Goal: Transaction & Acquisition: Purchase product/service

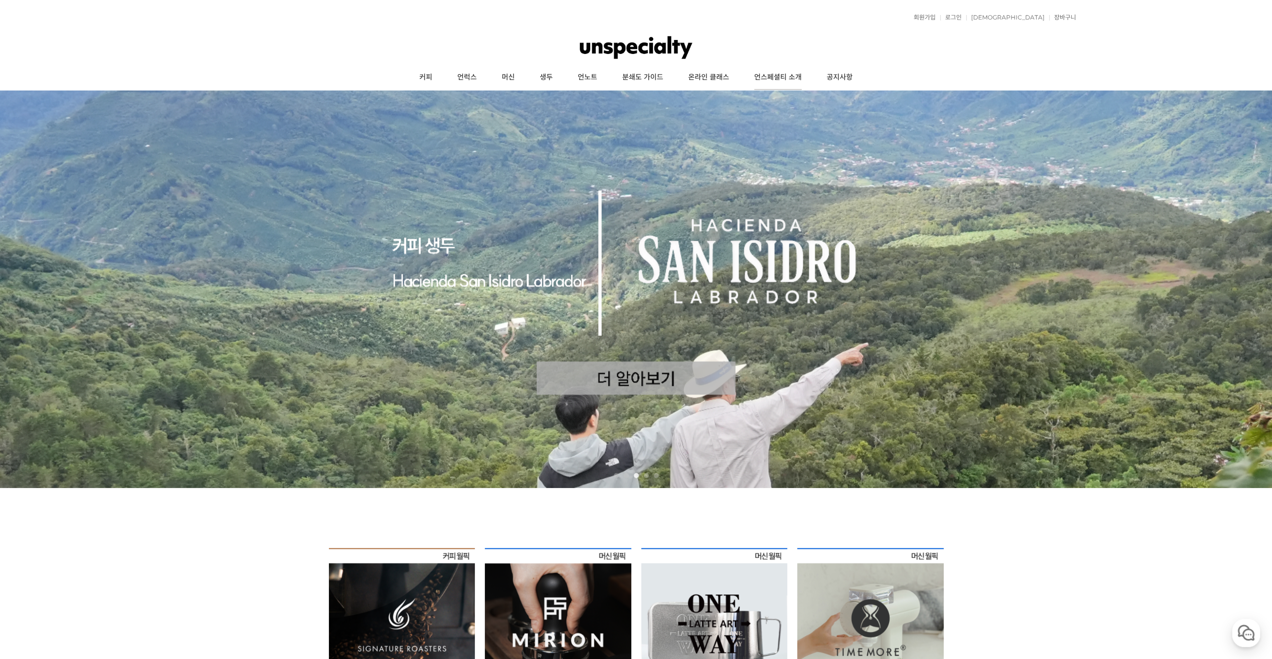
click at [780, 74] on link "언스페셜티 소개" at bounding box center [778, 77] width 72 height 25
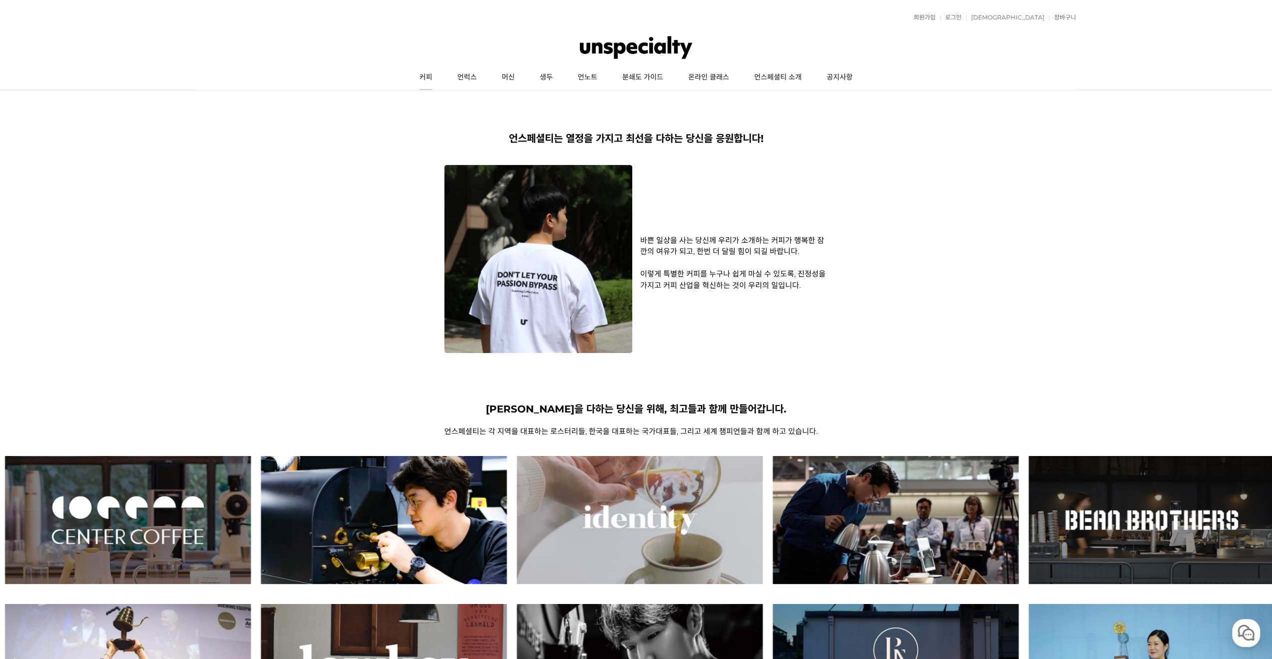
click at [424, 75] on link "커피" at bounding box center [426, 77] width 38 height 25
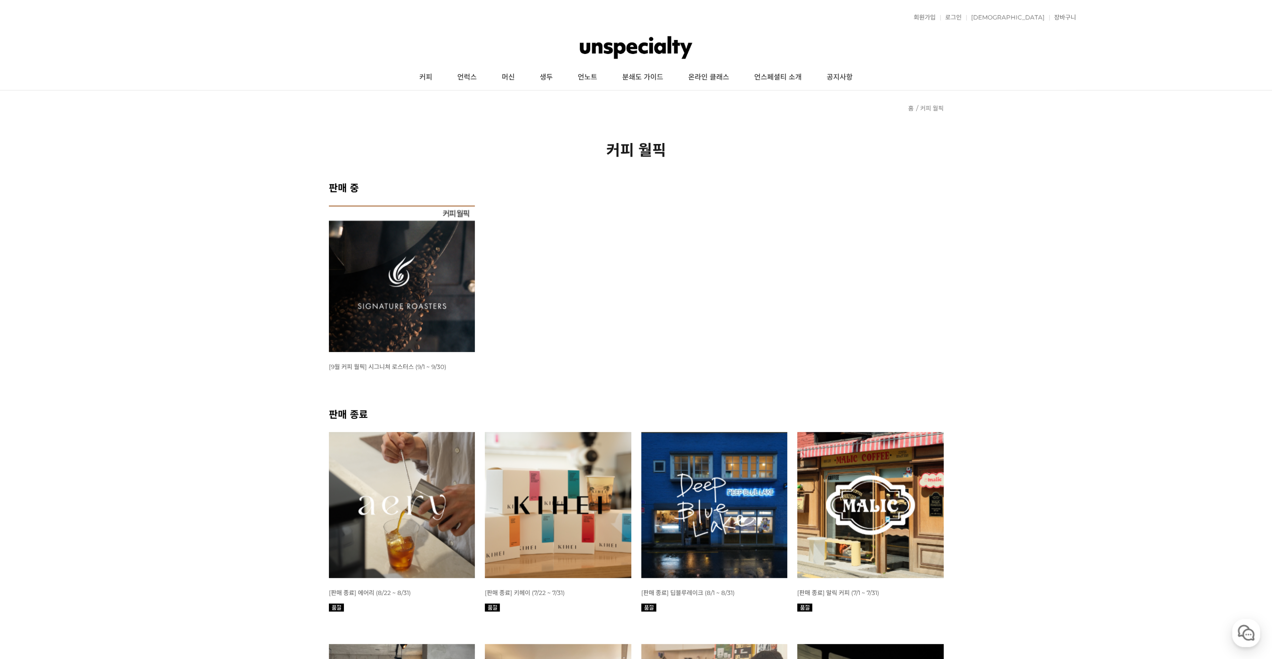
click at [371, 292] on img at bounding box center [402, 278] width 146 height 146
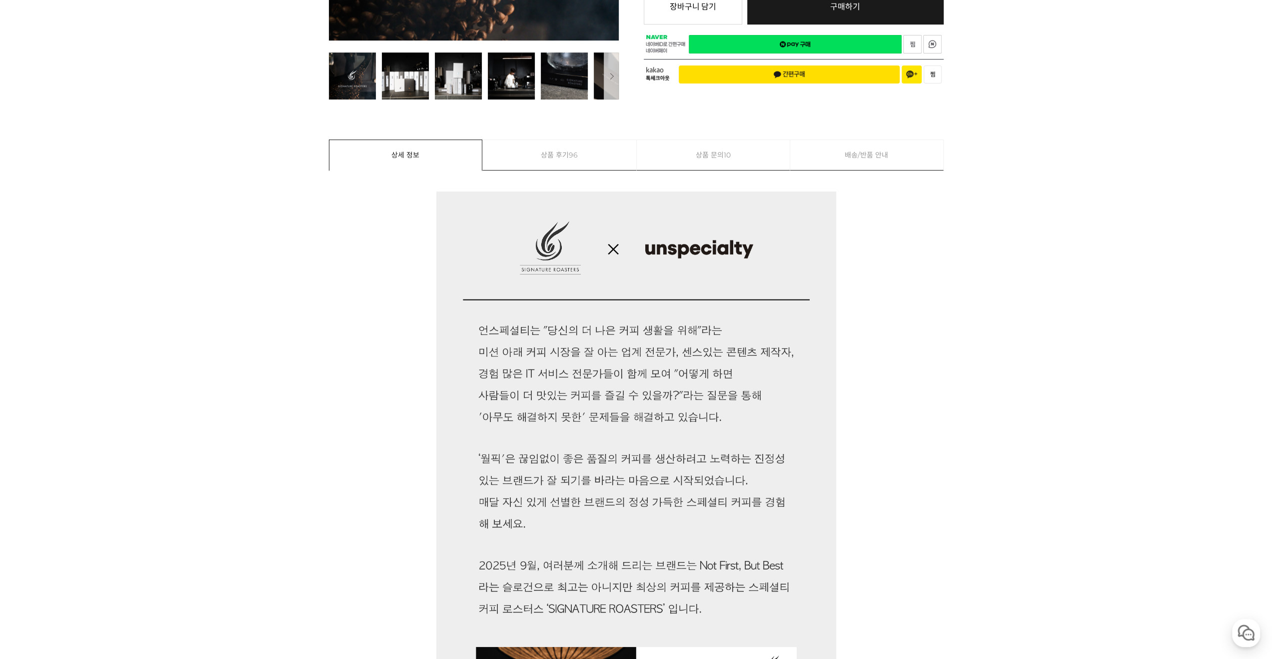
scroll to position [500, 0]
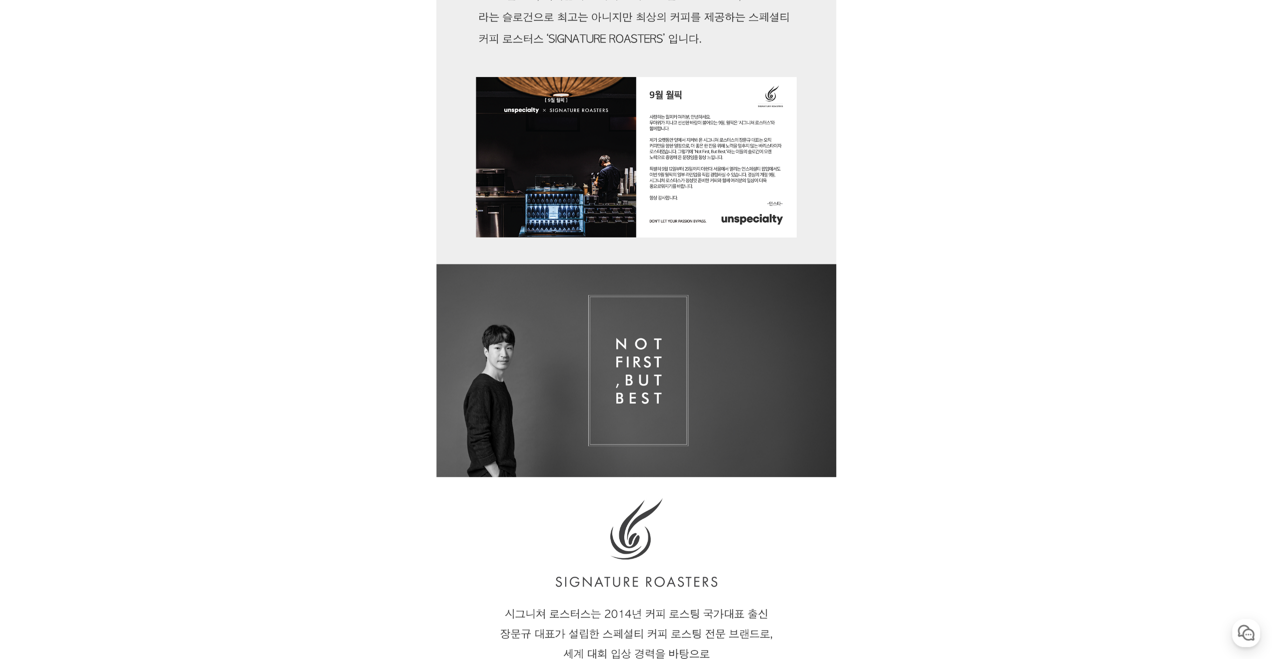
scroll to position [1199, 0]
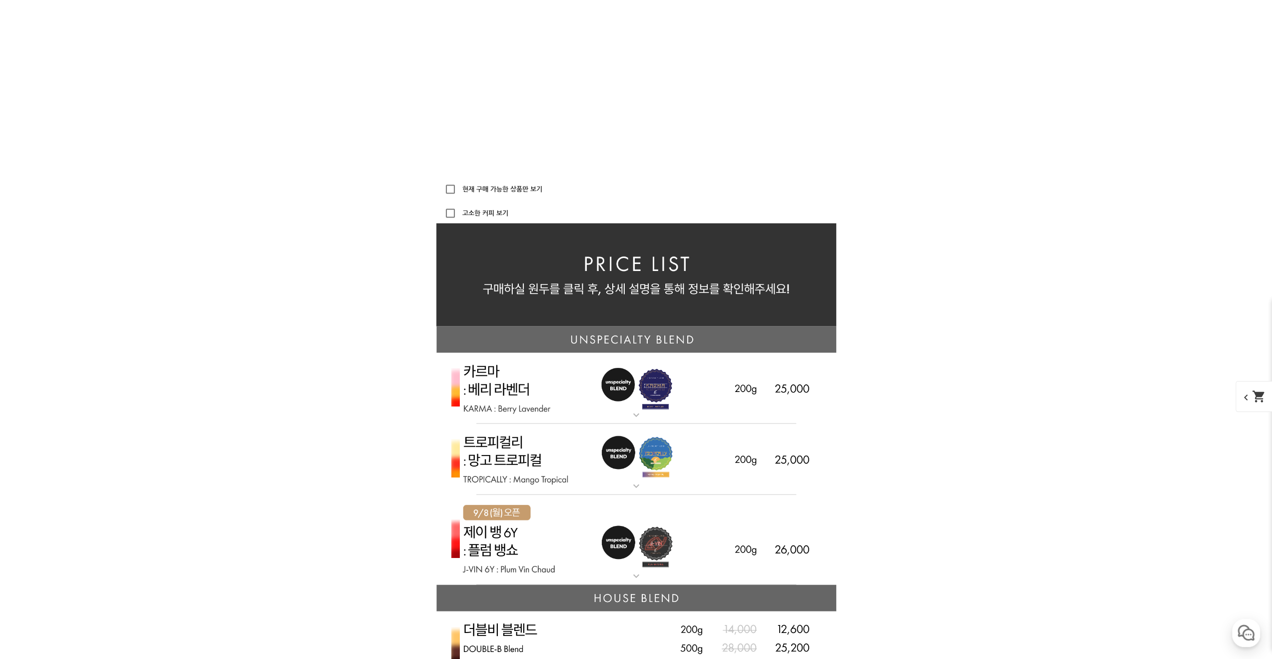
scroll to position [2199, 0]
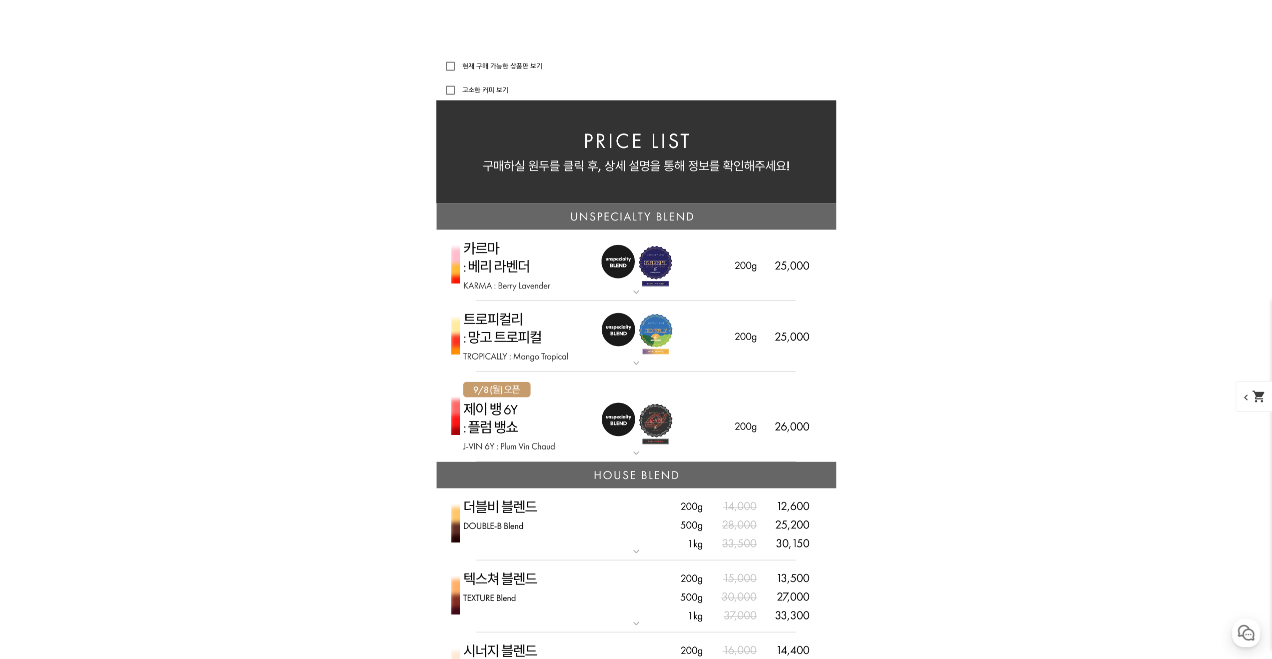
click at [553, 277] on img at bounding box center [636, 265] width 400 height 71
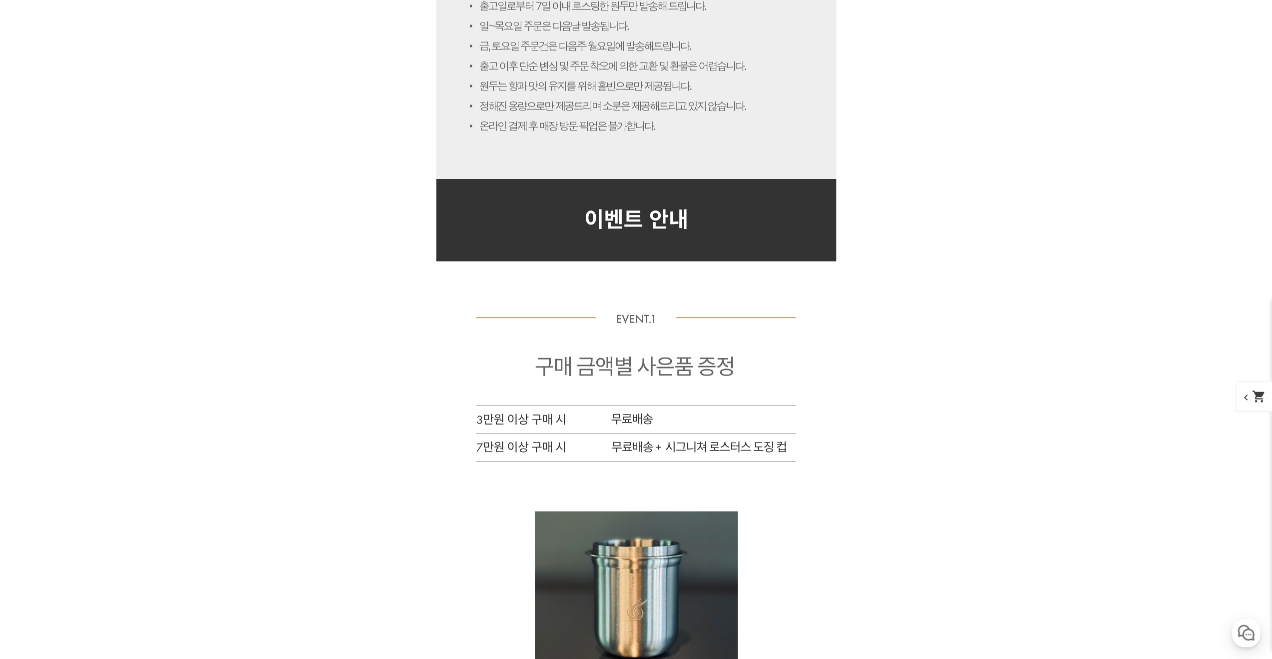
scroll to position [5696, 0]
